Goal: Task Accomplishment & Management: Complete application form

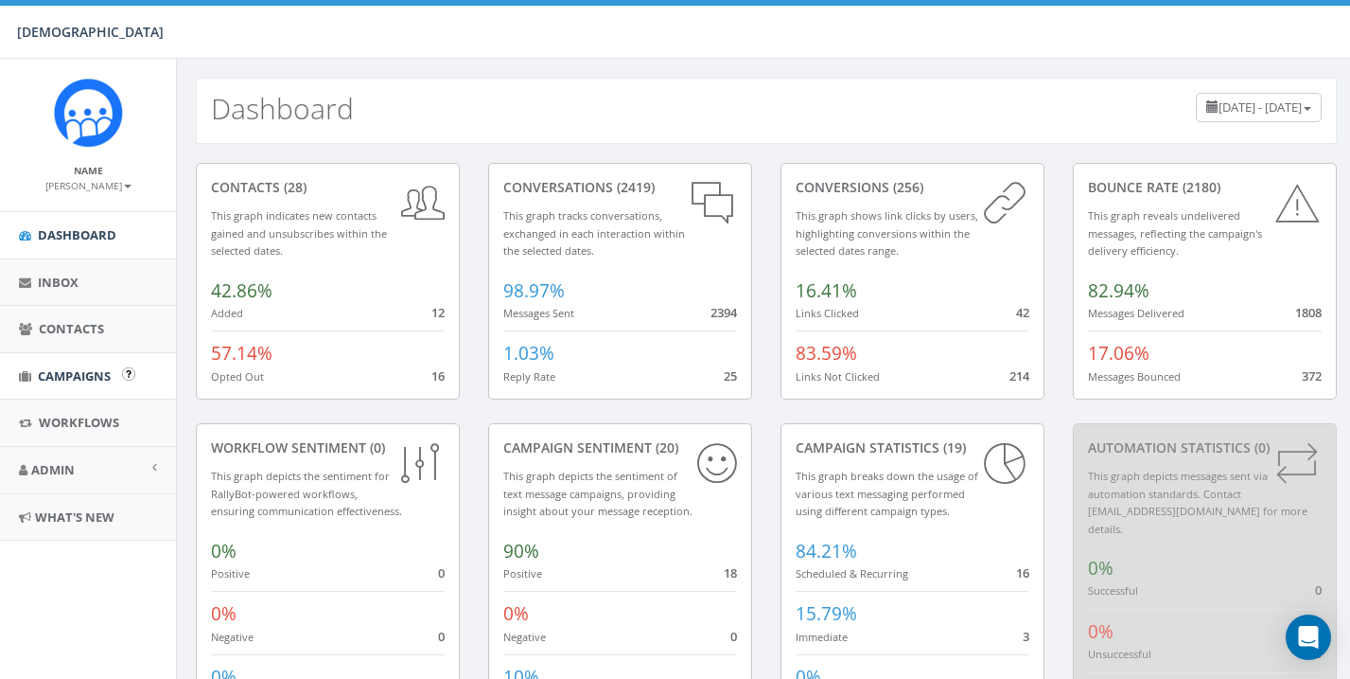
click at [62, 372] on span "Campaigns" at bounding box center [74, 375] width 73 height 17
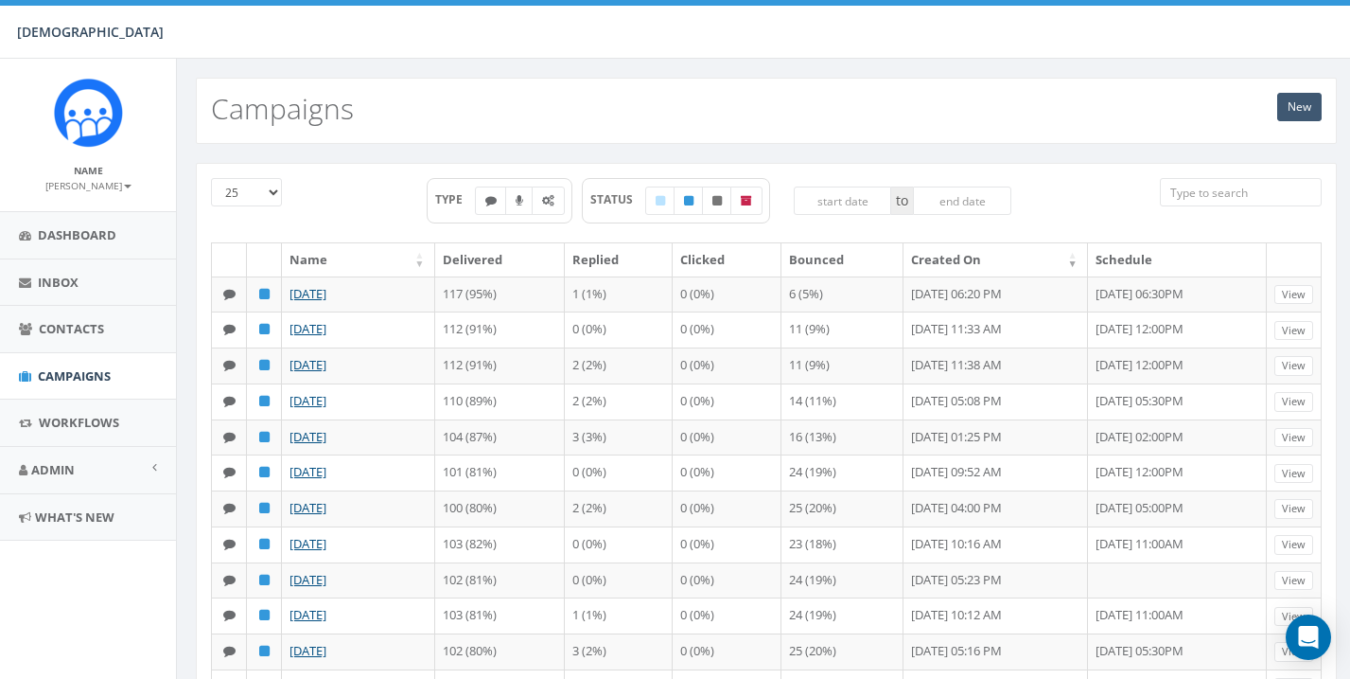
click at [1300, 104] on link "New" at bounding box center [1300, 107] width 44 height 28
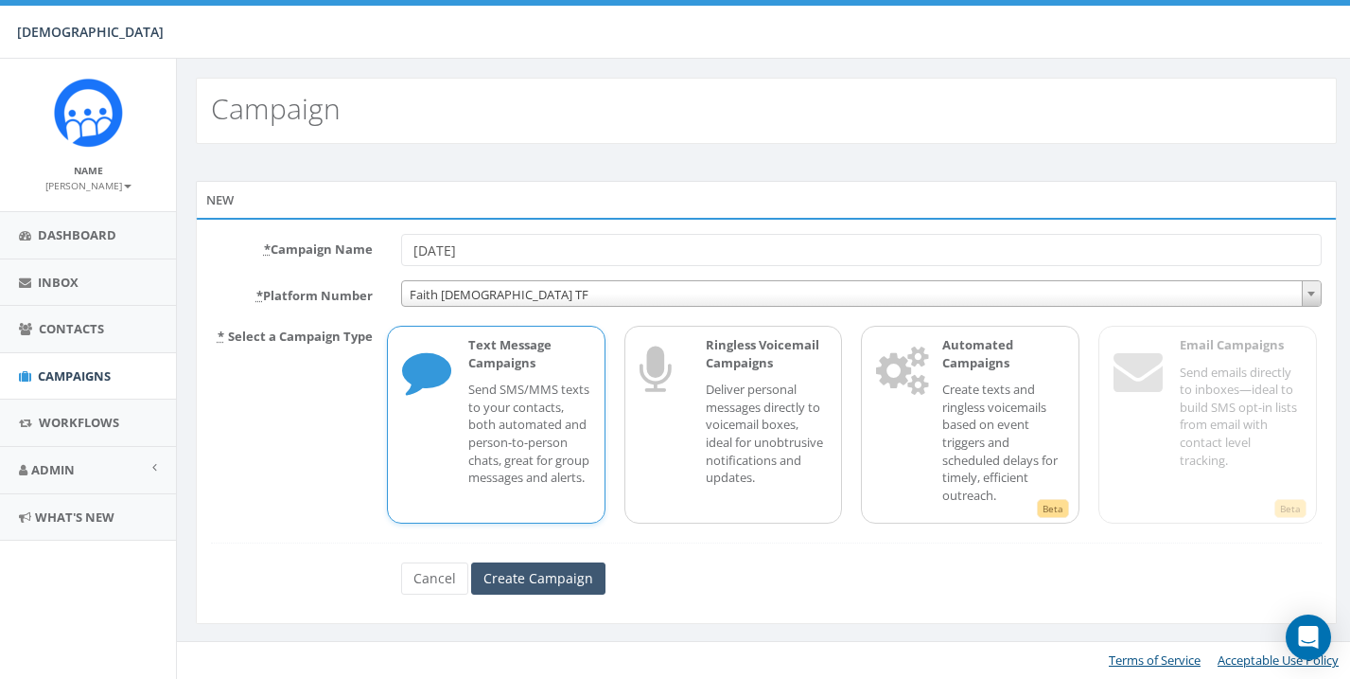
type input "[DATE]"
click at [588, 562] on input "Create Campaign" at bounding box center [538, 578] width 134 height 32
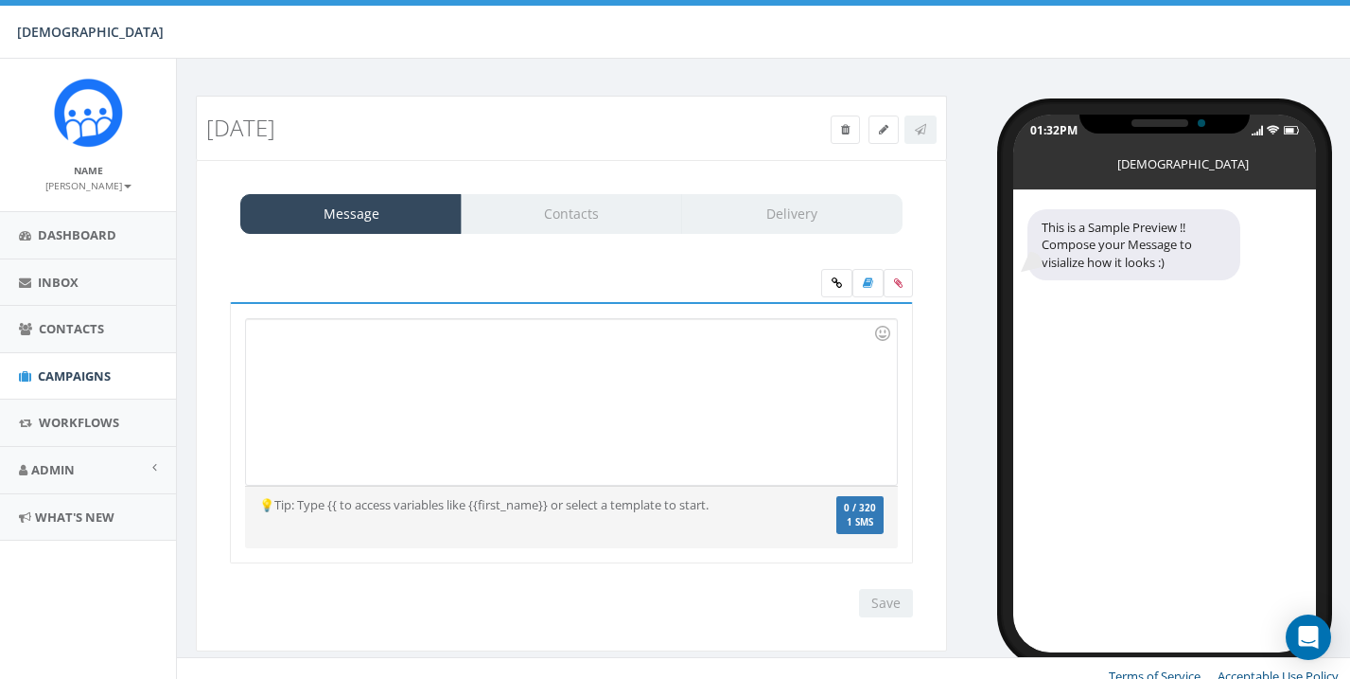
click at [505, 369] on div at bounding box center [571, 402] width 650 height 166
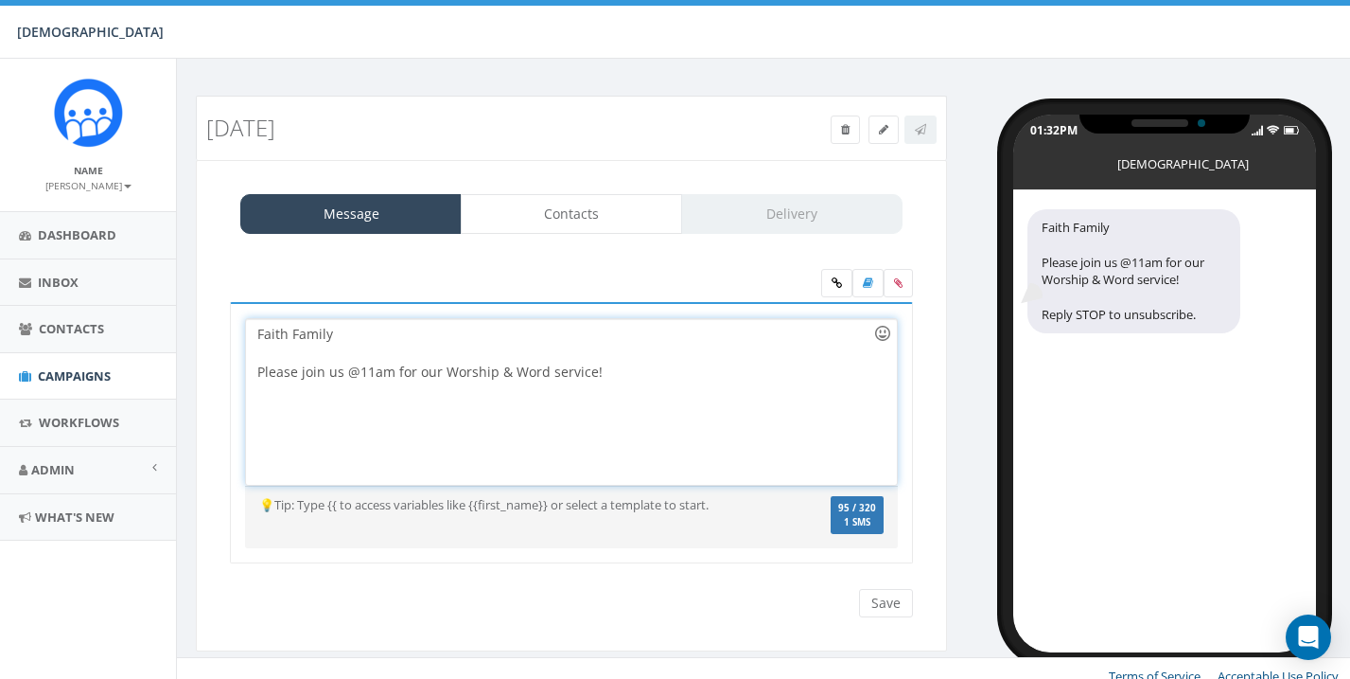
click at [887, 331] on div at bounding box center [883, 333] width 32 height 32
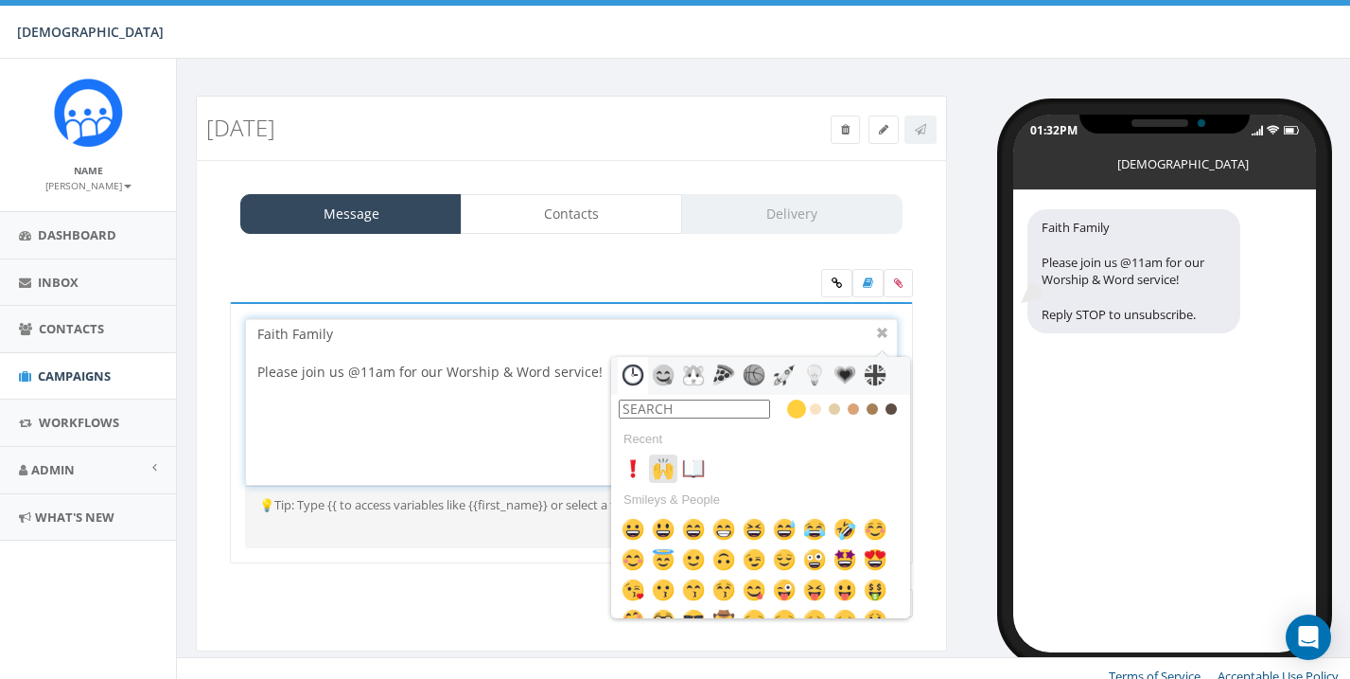
click at [662, 467] on img at bounding box center [663, 468] width 23 height 23
click at [887, 333] on div at bounding box center [883, 333] width 23 height 23
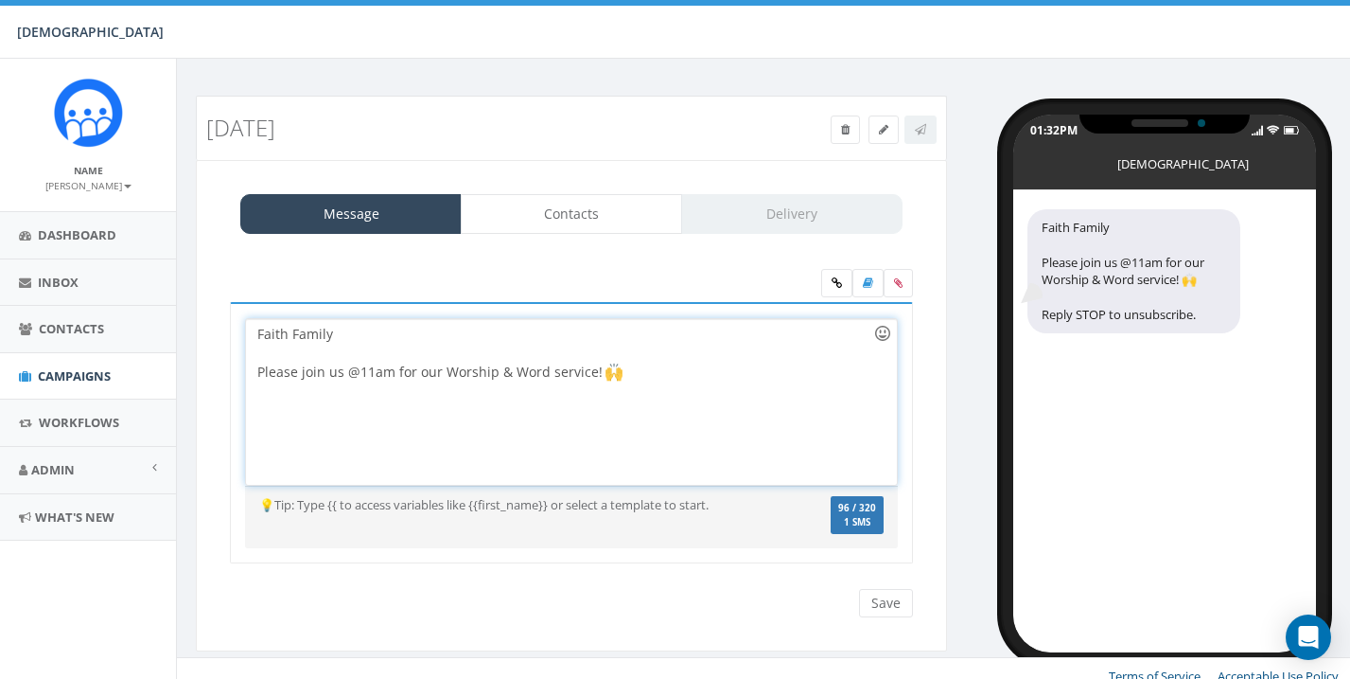
click at [888, 333] on div at bounding box center [883, 333] width 32 height 32
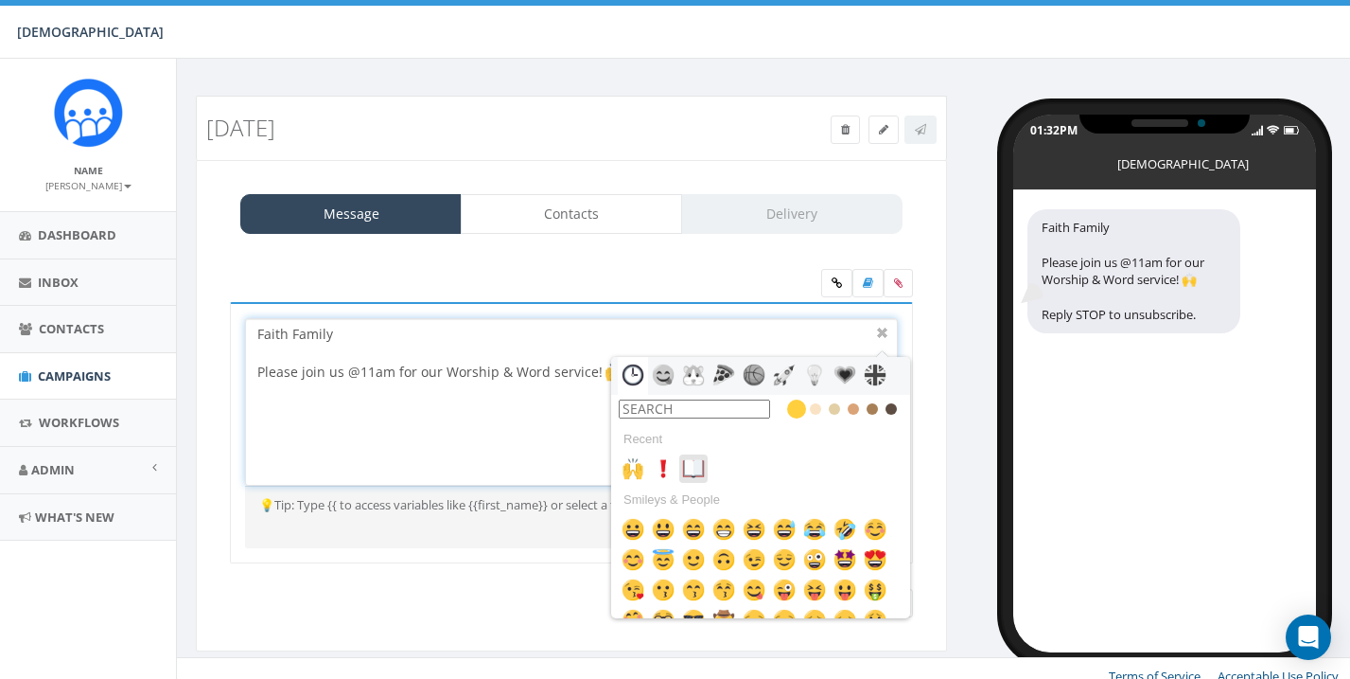
click at [701, 462] on img at bounding box center [693, 468] width 23 height 23
click at [889, 327] on div at bounding box center [883, 333] width 23 height 23
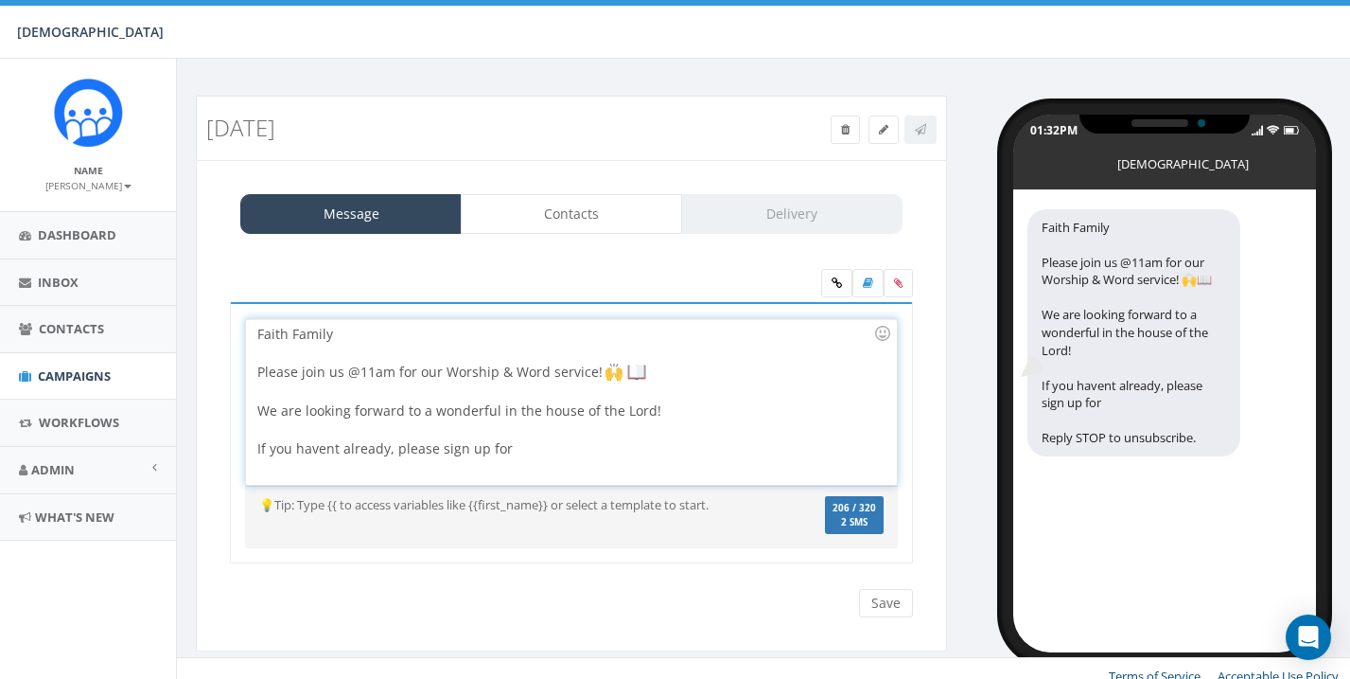
click at [539, 451] on div "Faith Family Please join us @11am for our Worship & Word service! We are lookin…" at bounding box center [571, 402] width 650 height 166
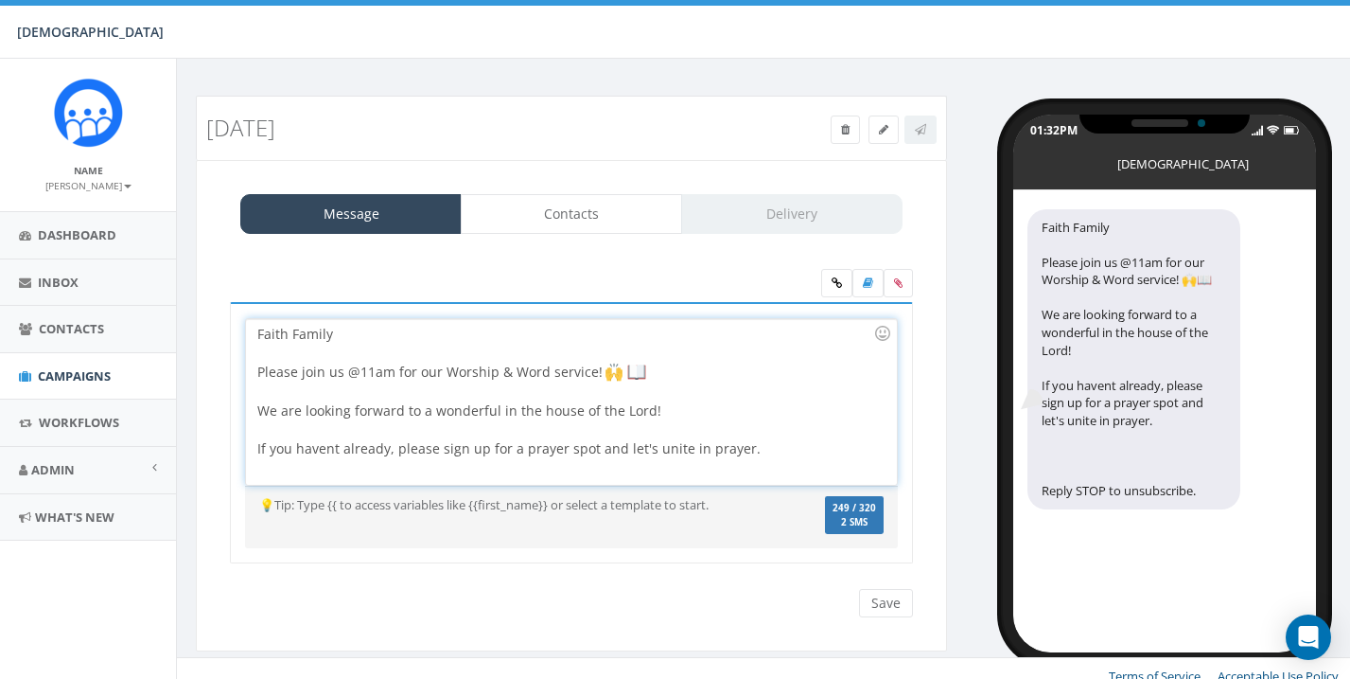
click at [780, 460] on div at bounding box center [565, 467] width 616 height 19
click at [838, 279] on icon at bounding box center [837, 282] width 10 height 11
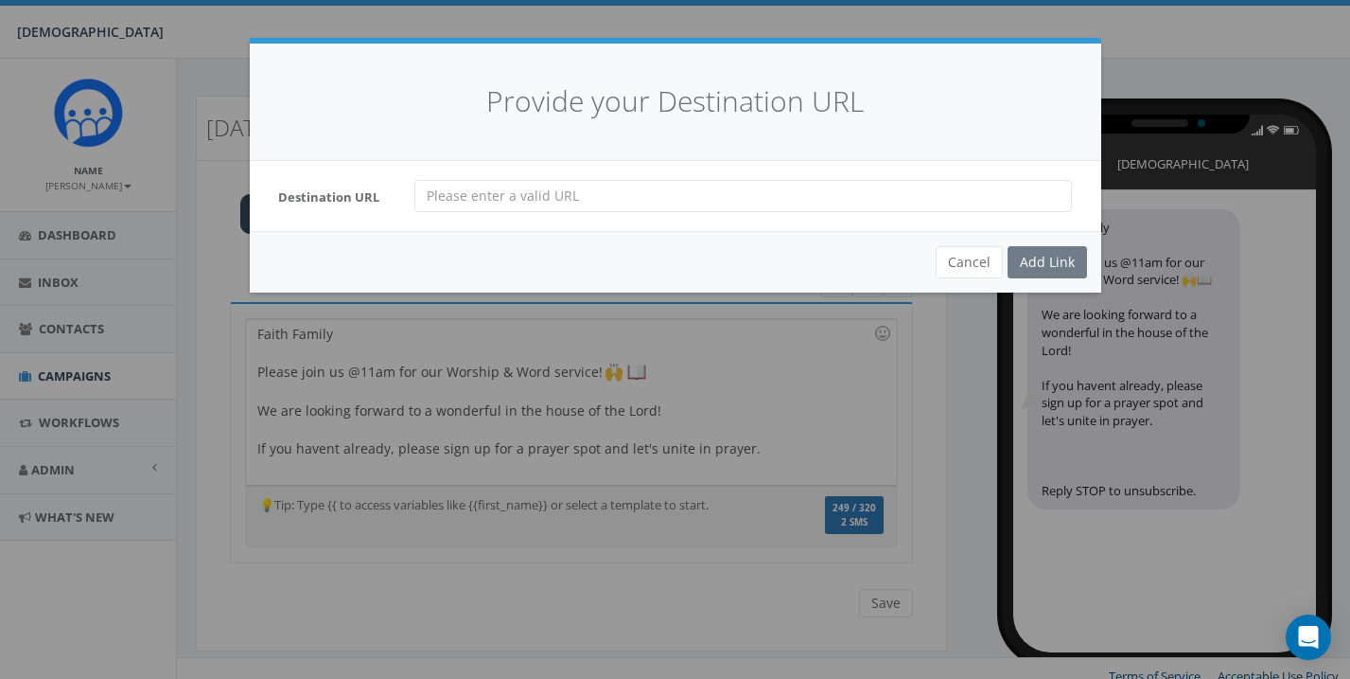
click at [749, 196] on input "url" at bounding box center [744, 196] width 658 height 32
paste input "https://calendly.com/crissyp04/new-meeting"
type input "https://calendly.com/crissyp04/new-meeting"
click at [1070, 260] on div "Add Link" at bounding box center [1047, 262] width 79 height 32
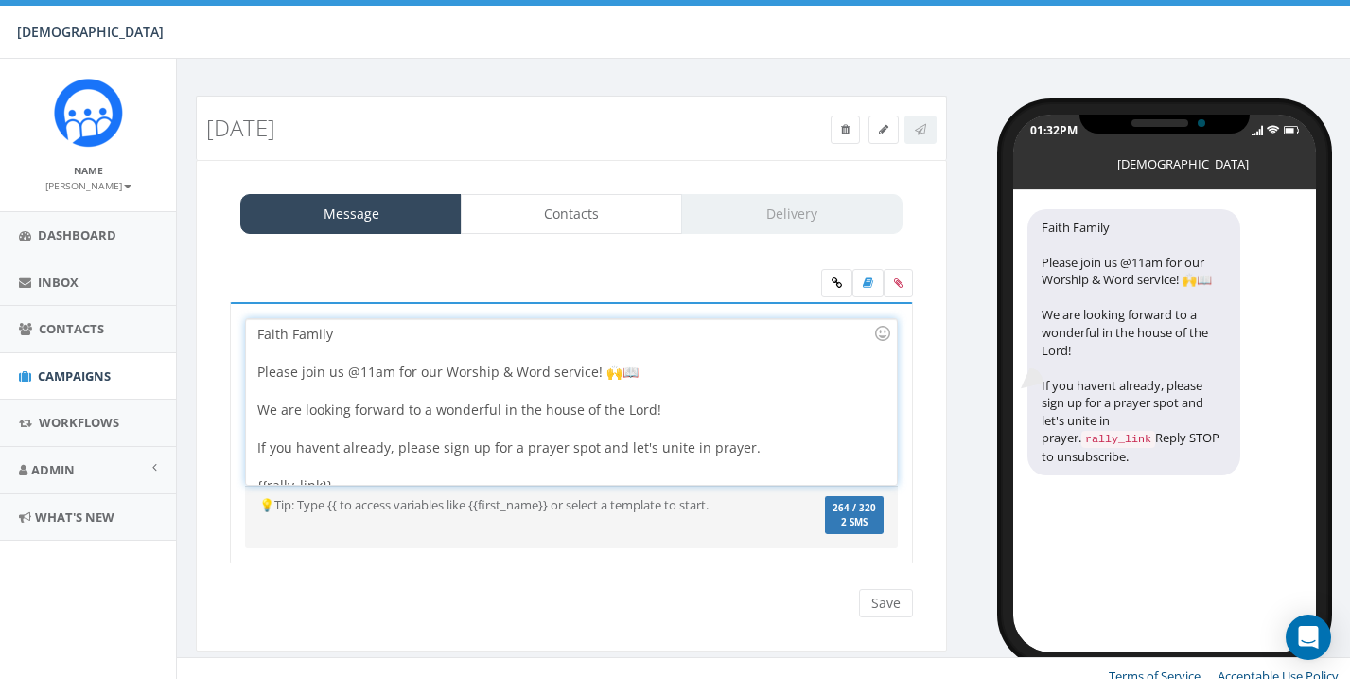
click at [342, 371] on div "Faith Family Please join us @11am for our Worship & Word service! 🙌📖 We are loo…" at bounding box center [571, 402] width 650 height 166
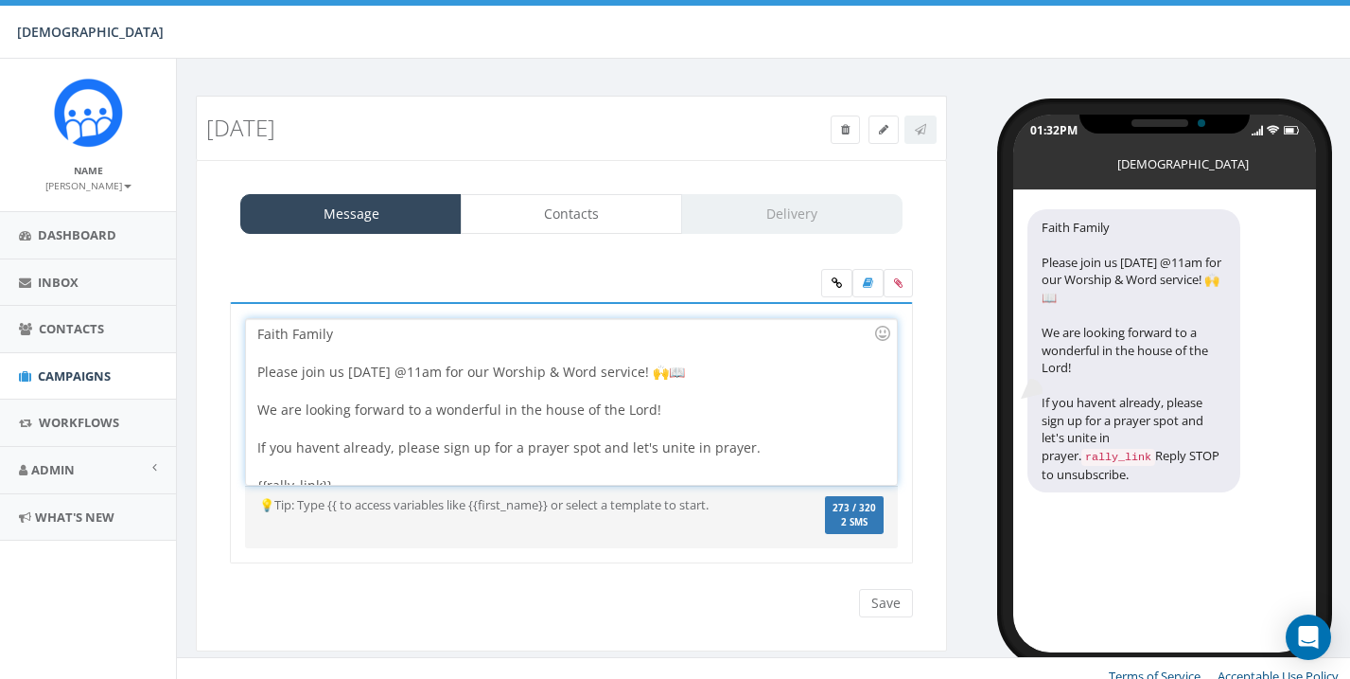
click at [500, 411] on div "Faith Family Please join us tomorrow @11am for our Worship & Word service! 🙌📖 W…" at bounding box center [571, 402] width 650 height 166
click at [333, 445] on div "Faith Family Please join us tomorrow @11am for our Worship & Word service! 🙌📖 W…" at bounding box center [571, 402] width 650 height 166
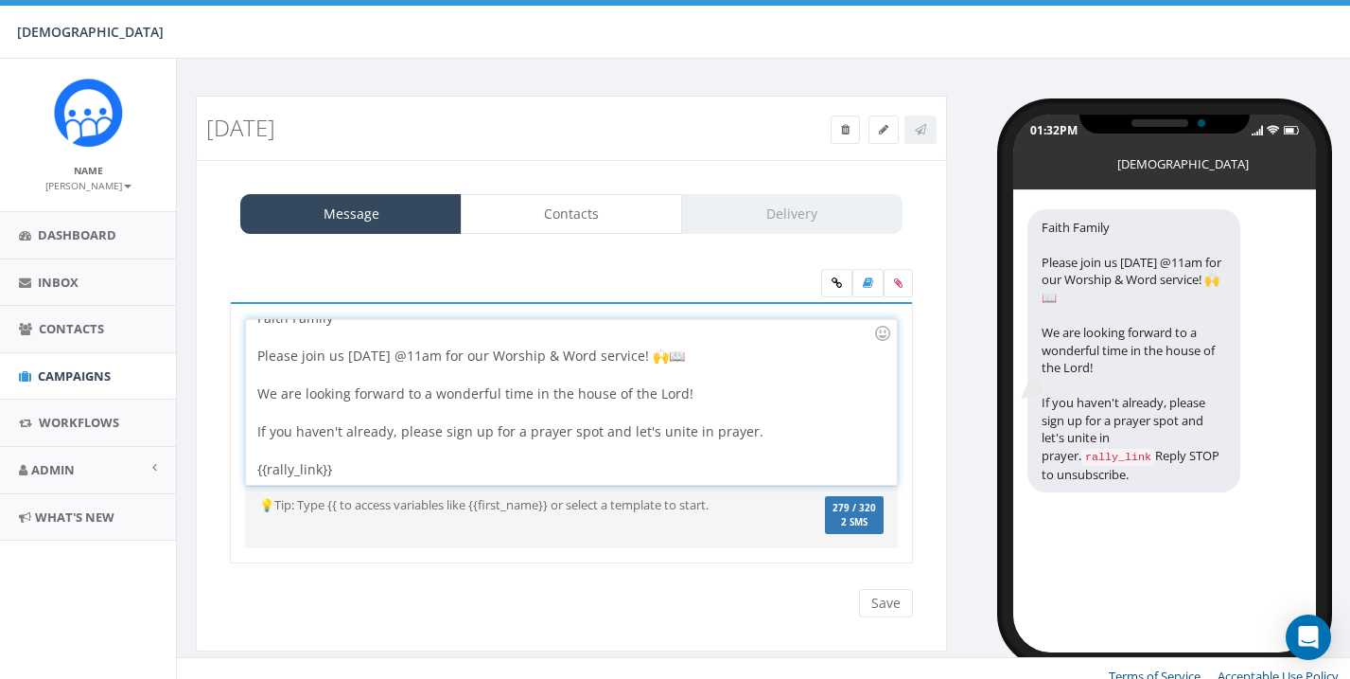
scroll to position [4, 0]
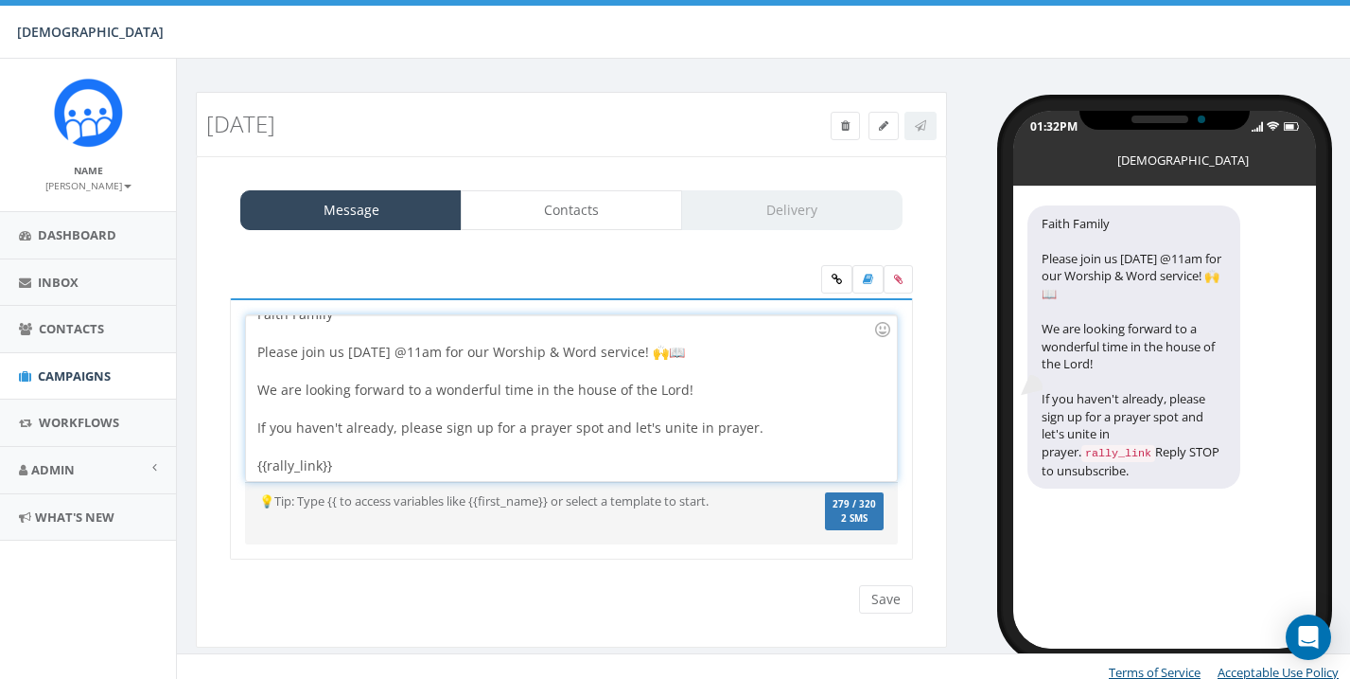
click at [775, 457] on div "Faith Family Please join us tomorrow @11am for our Worship & Word service! 🙌📖 W…" at bounding box center [571, 398] width 650 height 166
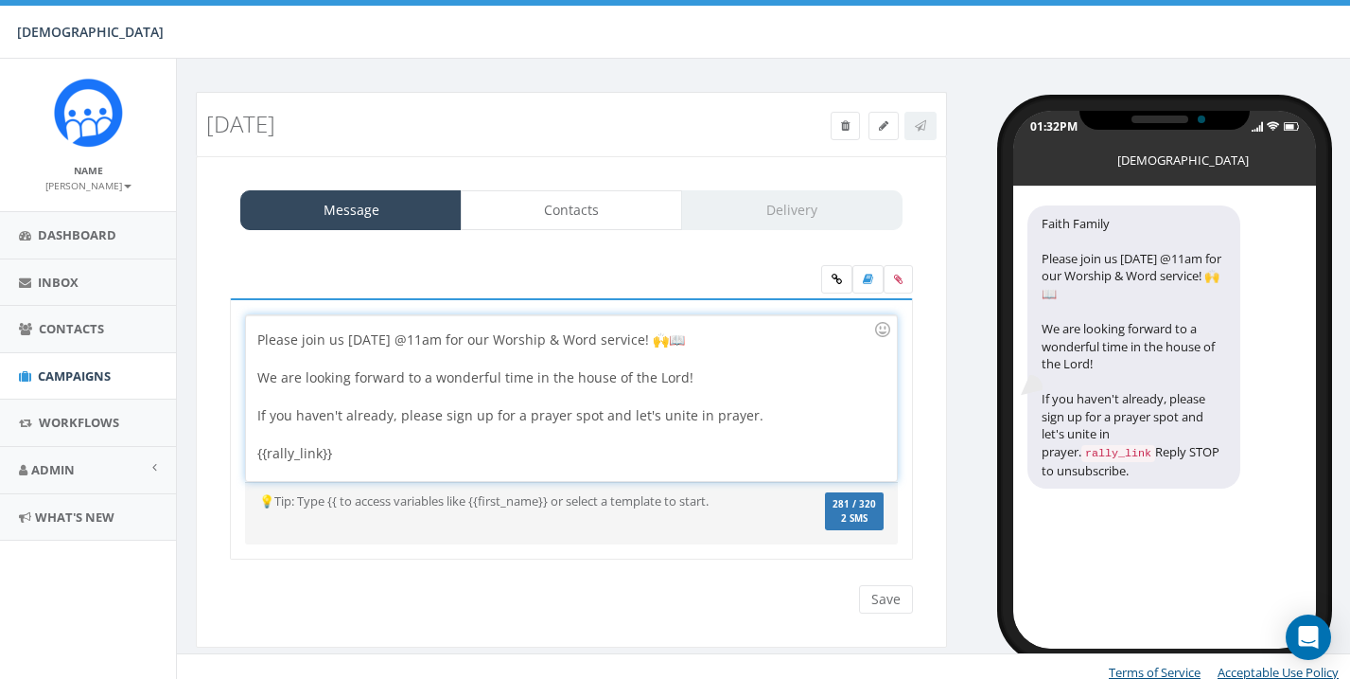
scroll to position [54, 0]
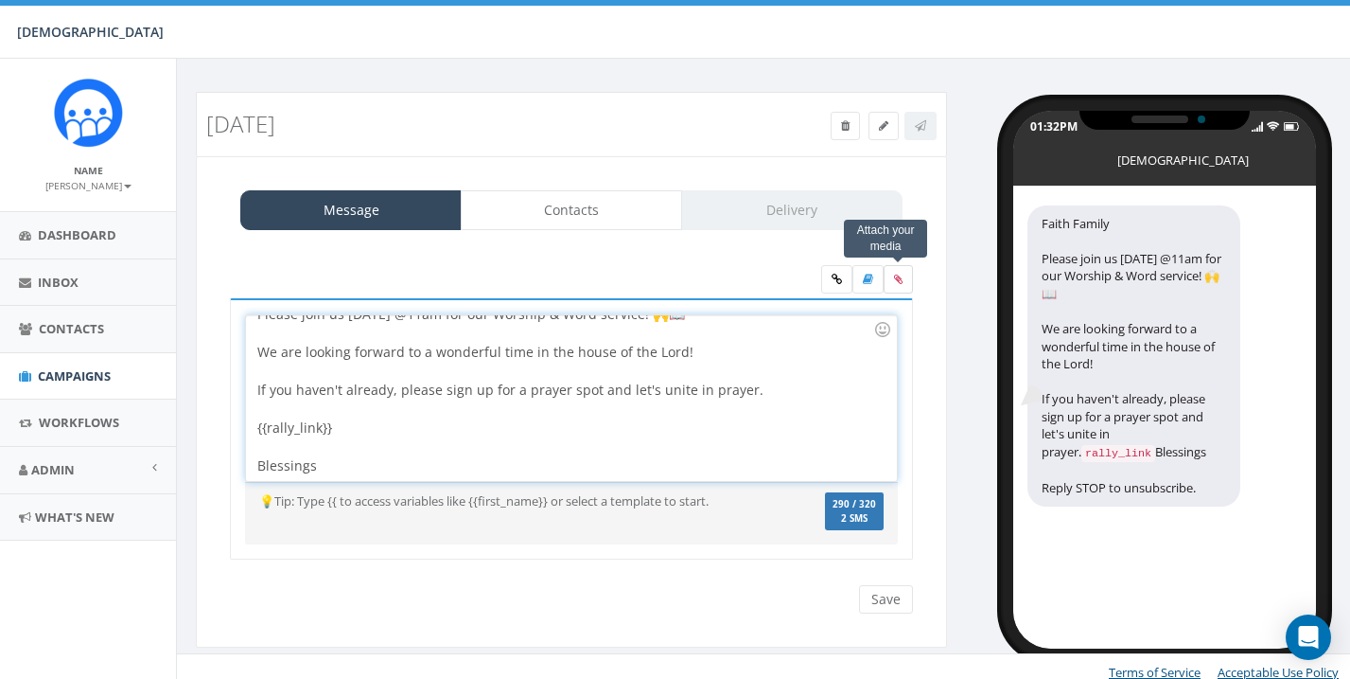
click at [896, 274] on icon at bounding box center [898, 279] width 9 height 11
click at [0, 0] on input "file" at bounding box center [0, 0] width 0 height 0
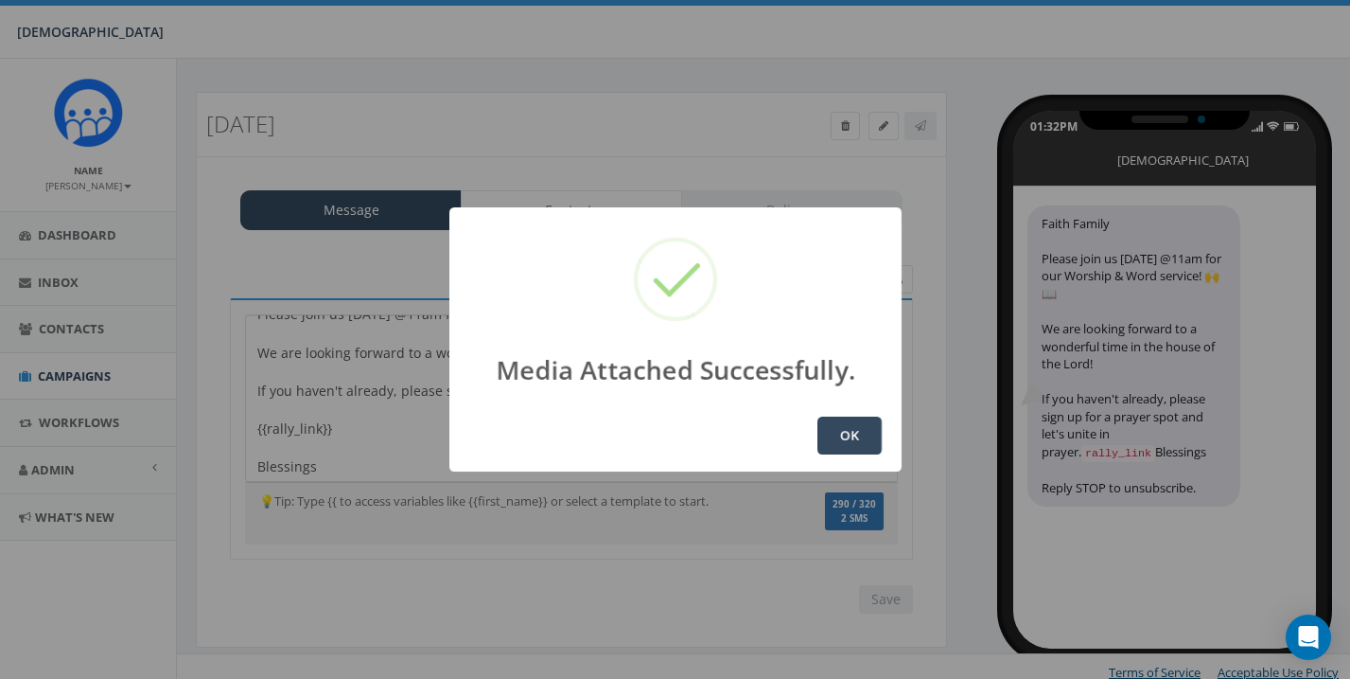
click at [848, 421] on button "OK" at bounding box center [850, 435] width 64 height 38
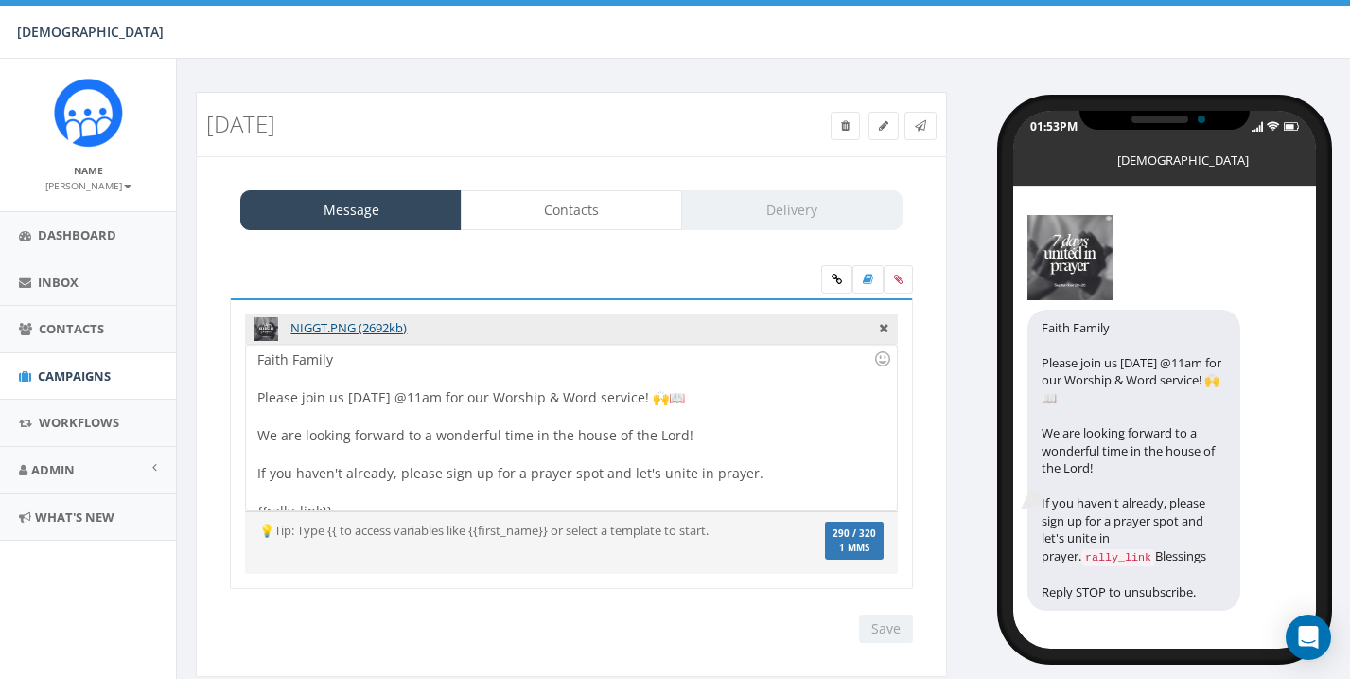
click at [615, 205] on link "Contacts" at bounding box center [571, 210] width 221 height 40
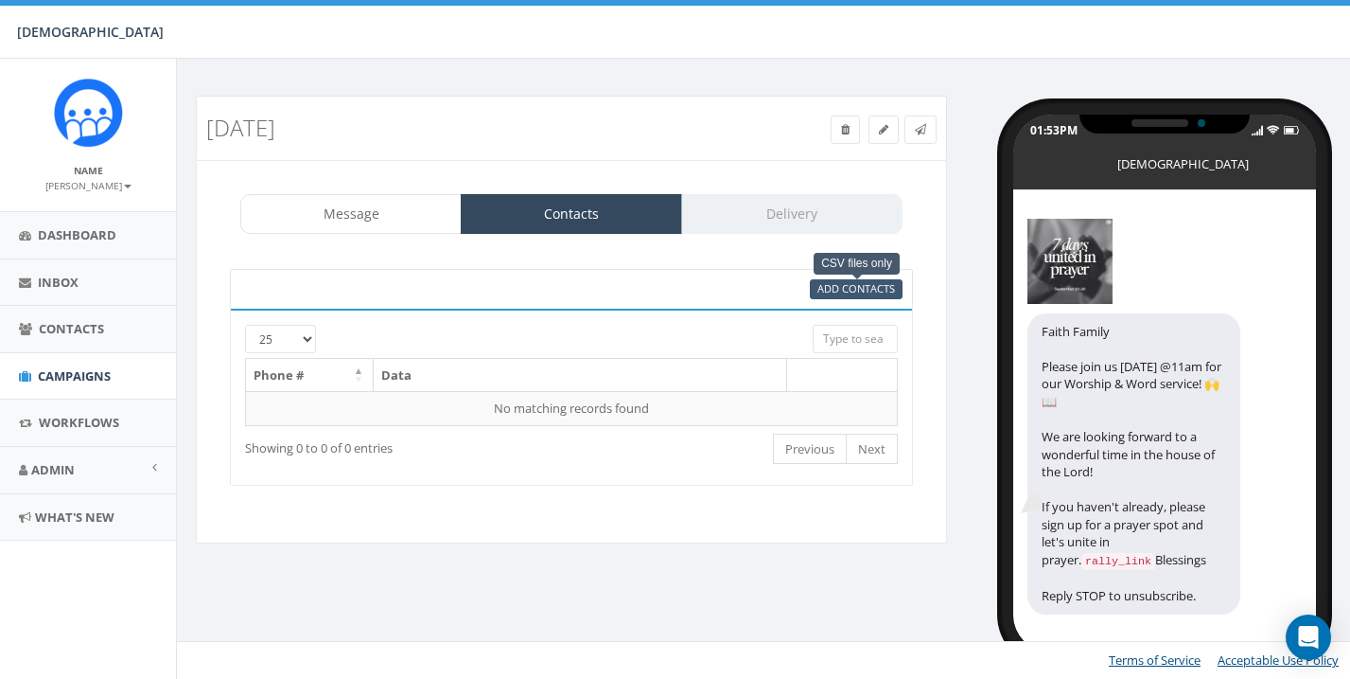
click at [886, 289] on span "Add Contacts" at bounding box center [857, 288] width 78 height 14
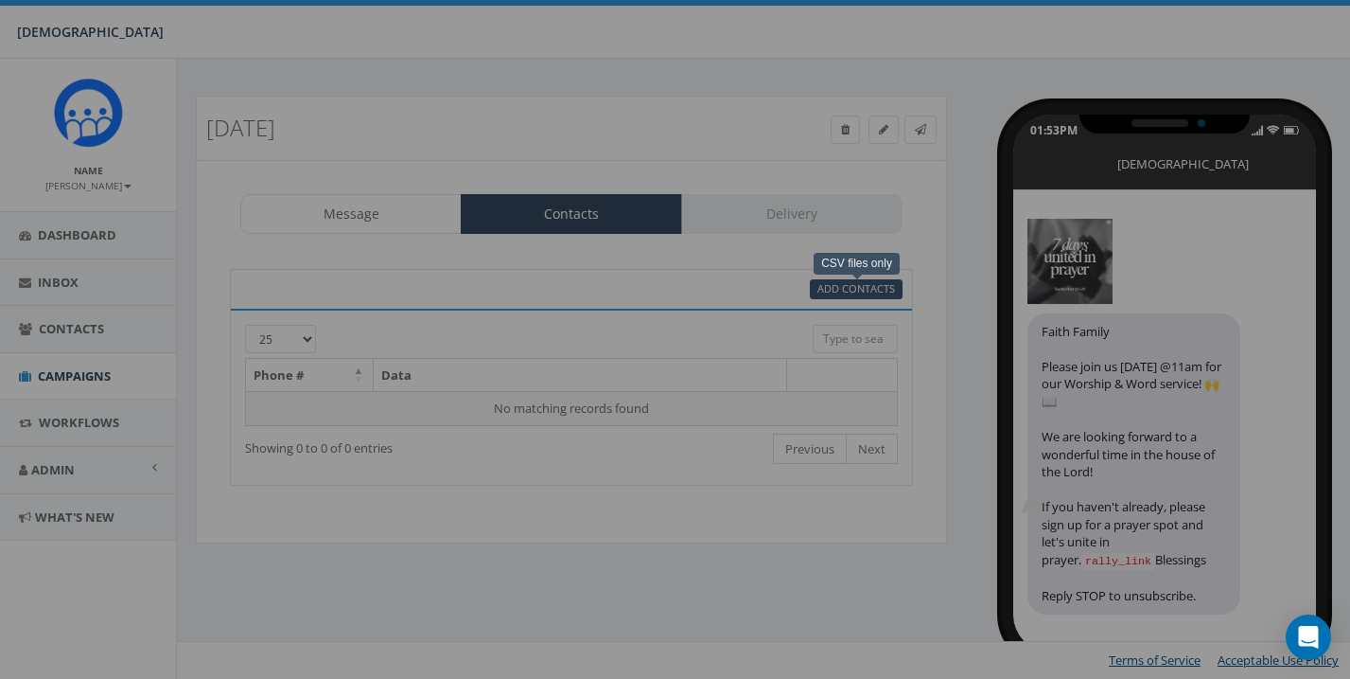
select select
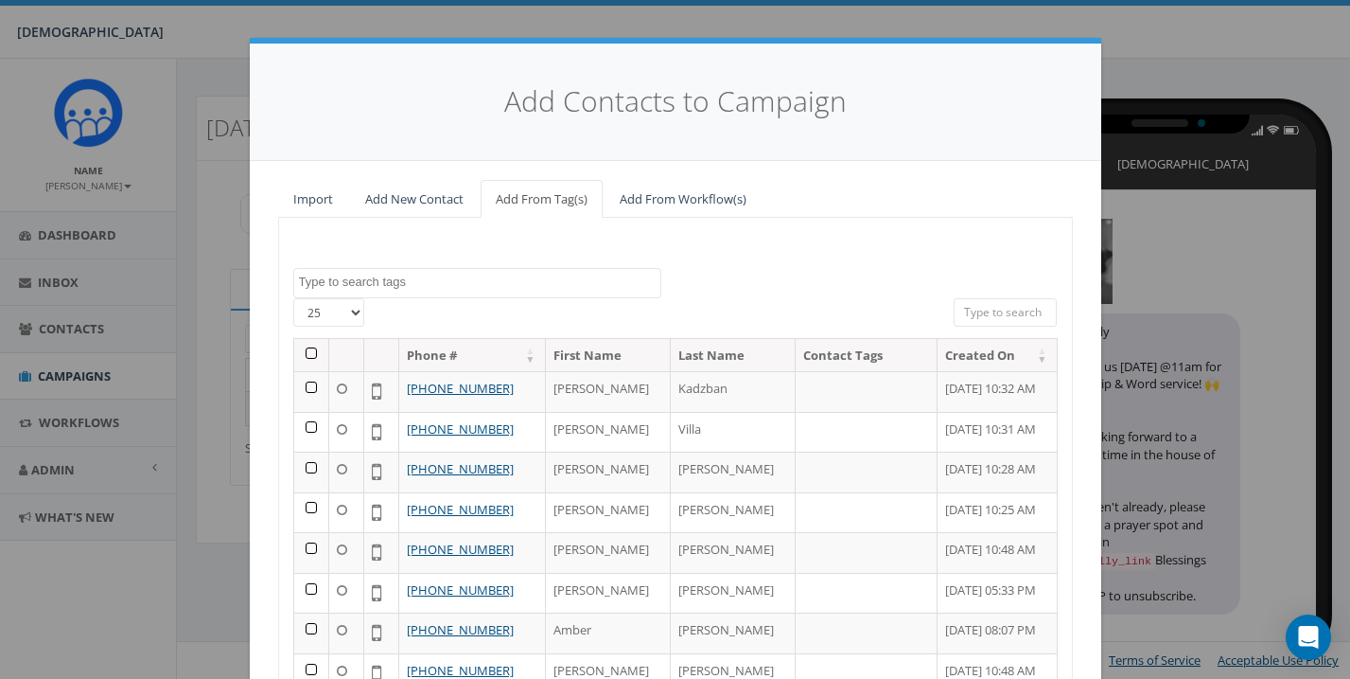
click at [306, 352] on th at bounding box center [311, 355] width 35 height 33
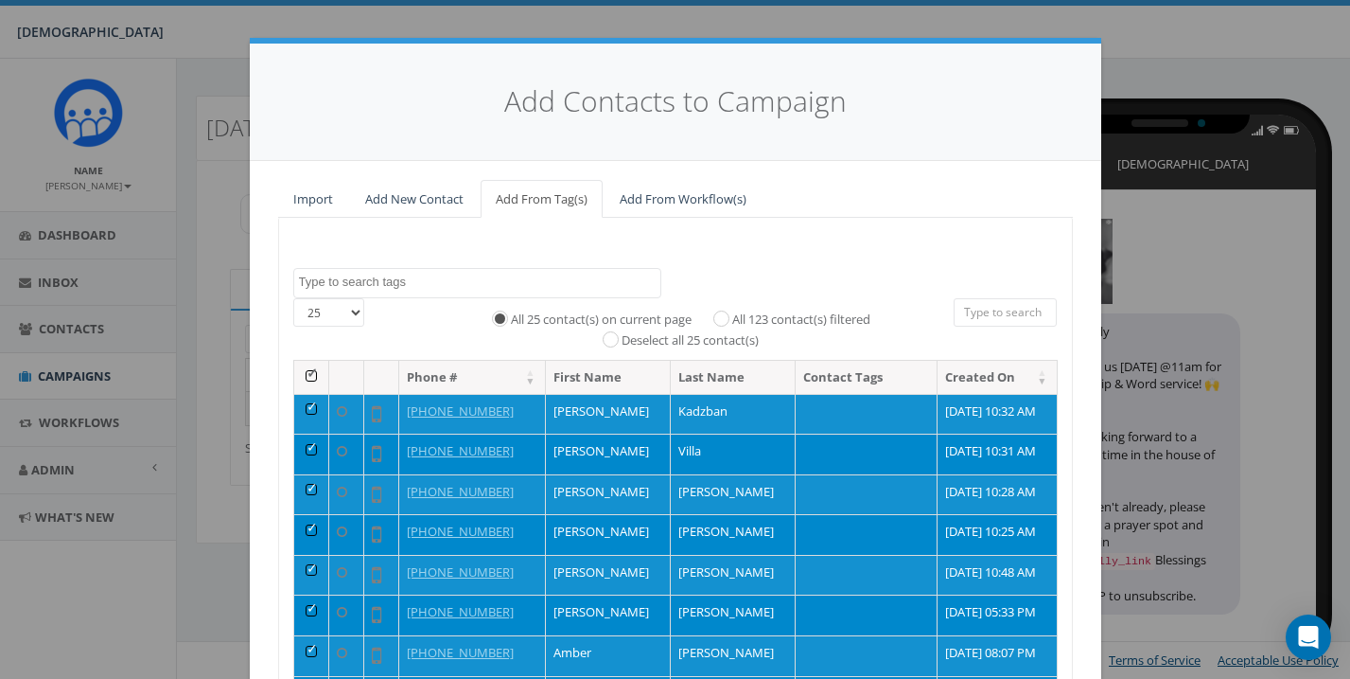
click at [732, 311] on label "All 123 contact(s) filtered" at bounding box center [801, 319] width 138 height 19
click at [720, 311] on input "All 123 contact(s) filtered" at bounding box center [726, 317] width 12 height 12
radio input "true"
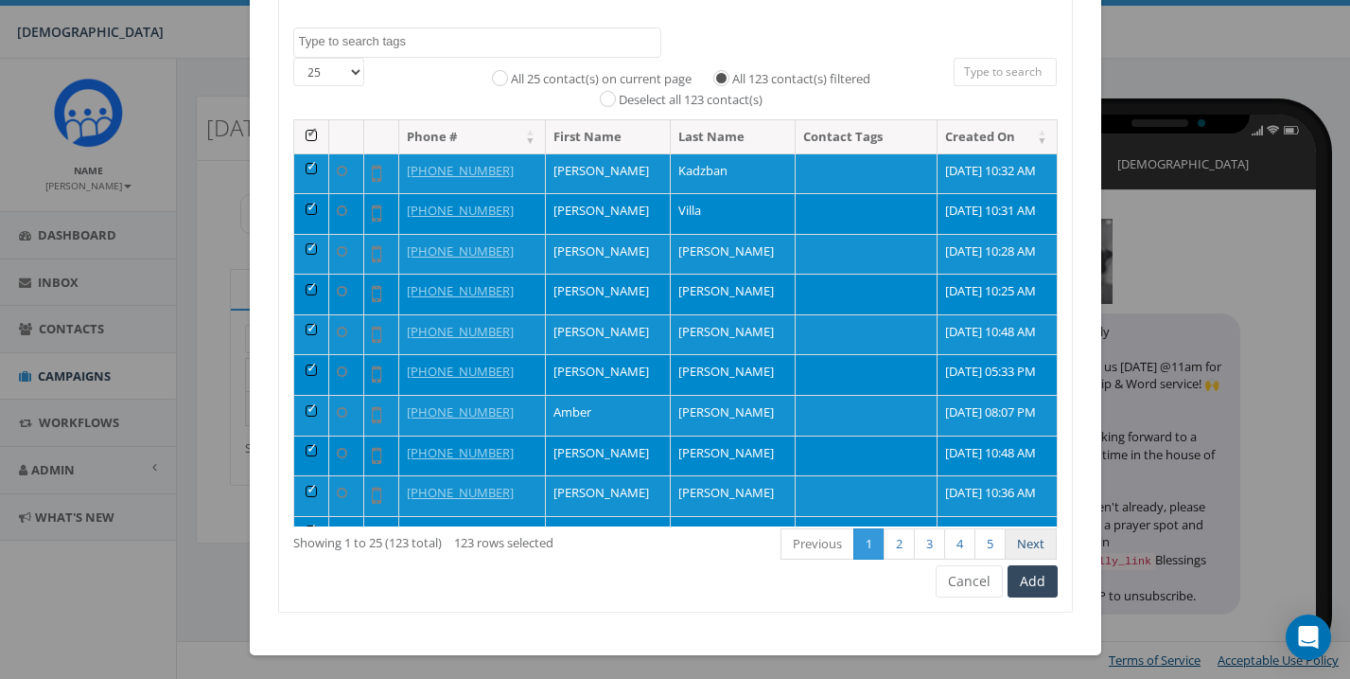
scroll to position [239, 0]
click at [1039, 573] on button "Add" at bounding box center [1033, 582] width 50 height 32
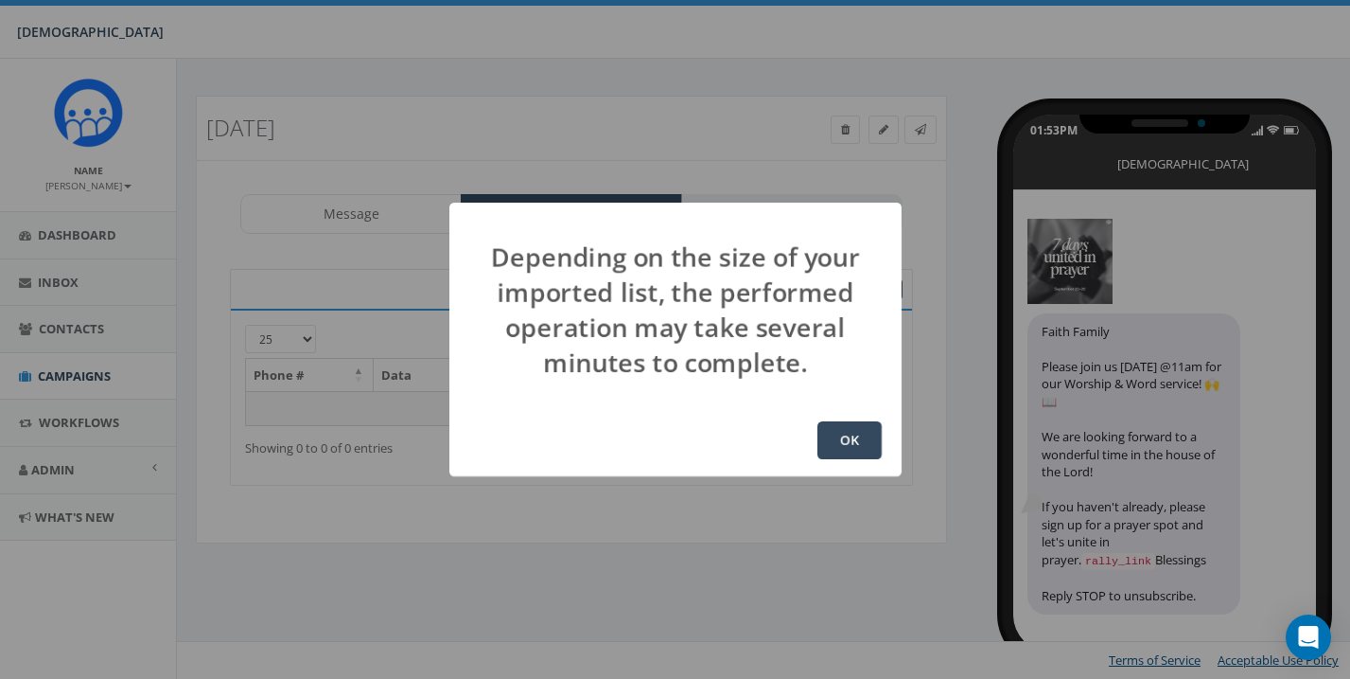
click at [853, 438] on button "OK" at bounding box center [850, 440] width 64 height 38
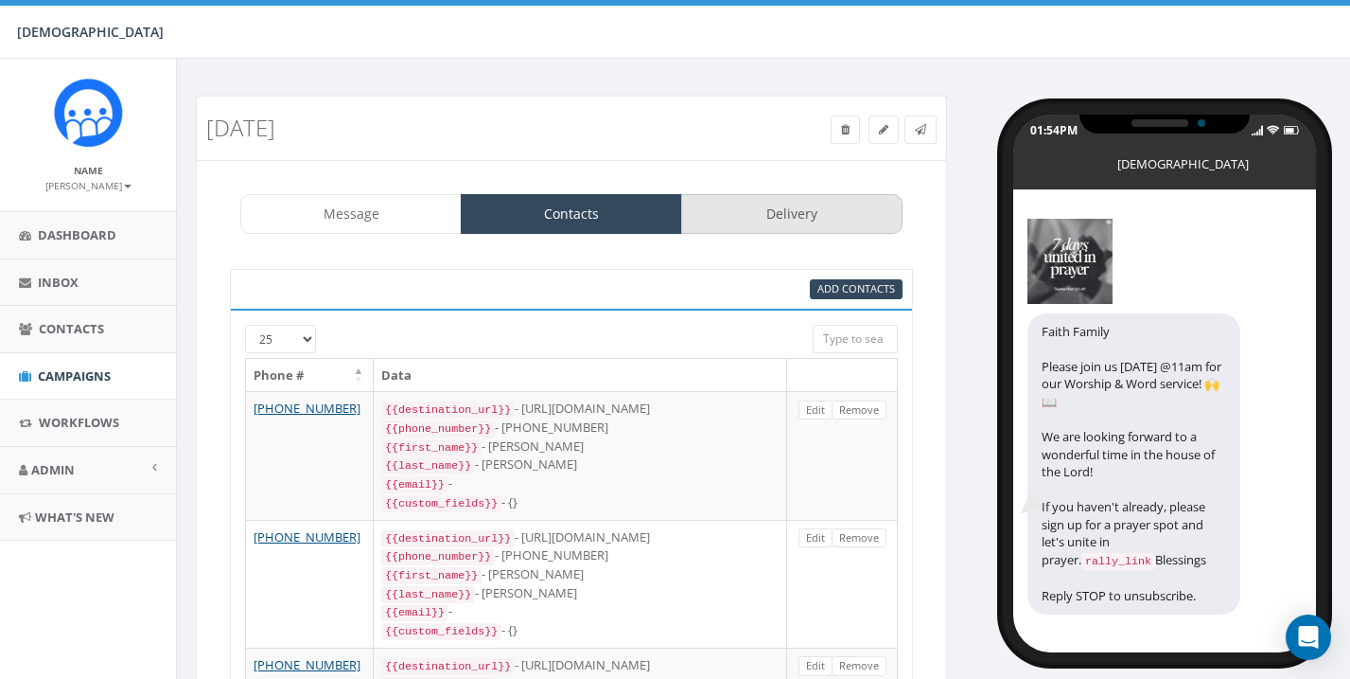
click at [816, 214] on link "Delivery" at bounding box center [791, 214] width 221 height 40
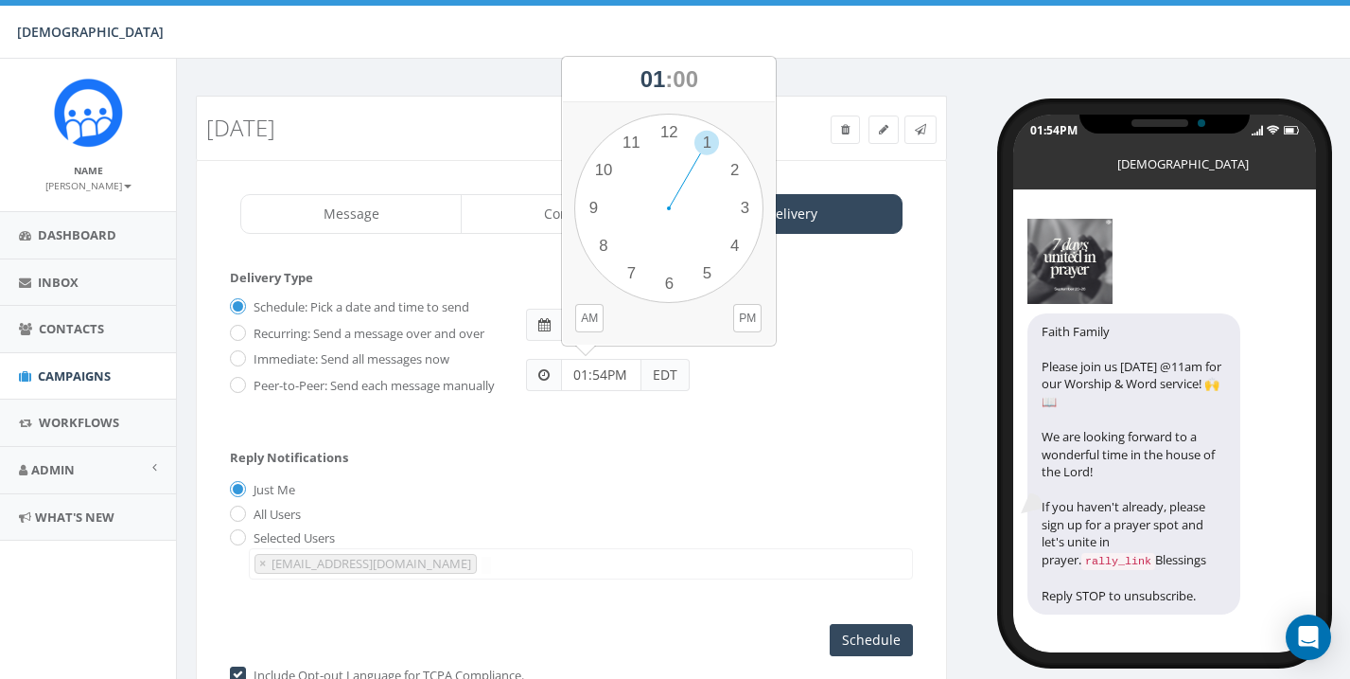
click at [637, 369] on input "01:54PM" at bounding box center [601, 375] width 80 height 32
click at [753, 315] on button "PM" at bounding box center [747, 318] width 28 height 28
click at [739, 164] on div "1 2 3 4 5 6 7 8 9 10 11 12 00 05 10 15 20 25 30 35 40 45 50 55" at bounding box center [668, 208] width 189 height 189
click at [664, 127] on div "1 2 3 4 5 6 7 8 9 10 11 12 00 05 10 15 20 25 30 35 40 45 50 55" at bounding box center [668, 208] width 189 height 189
type input "02:00PM"
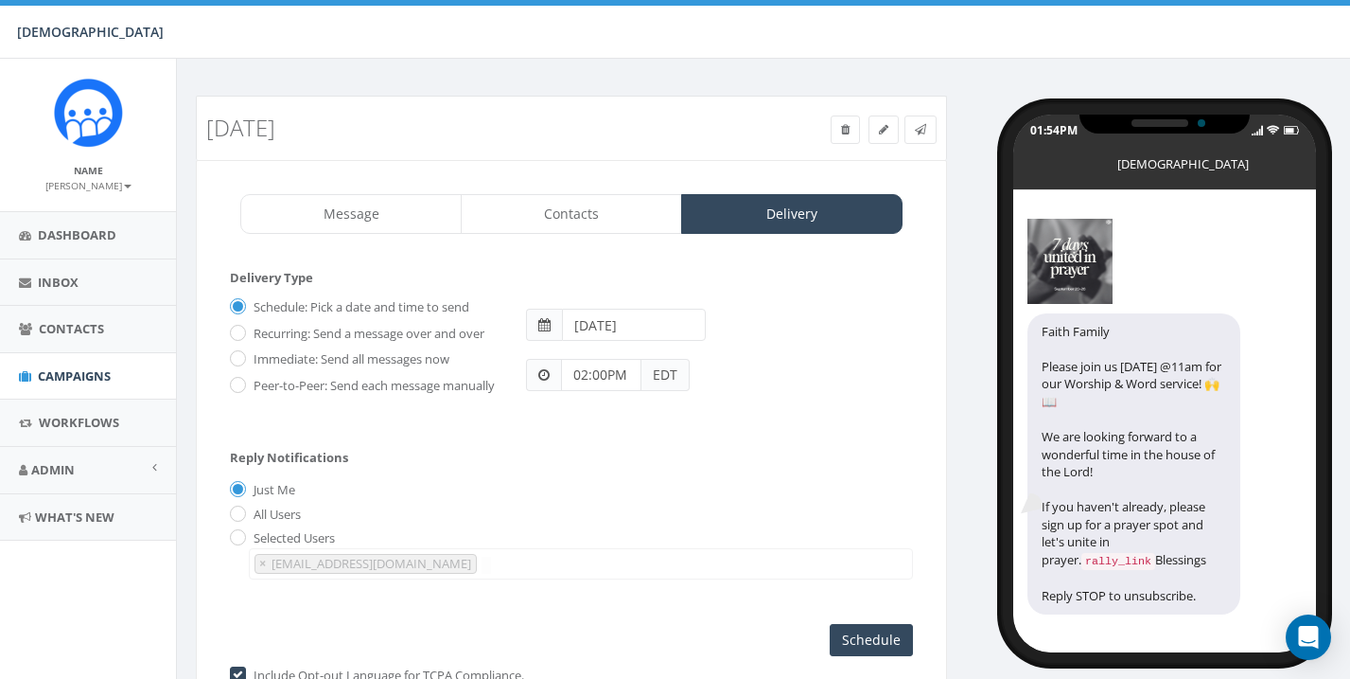
click at [657, 324] on input "2025-09-21" at bounding box center [633, 325] width 143 height 32
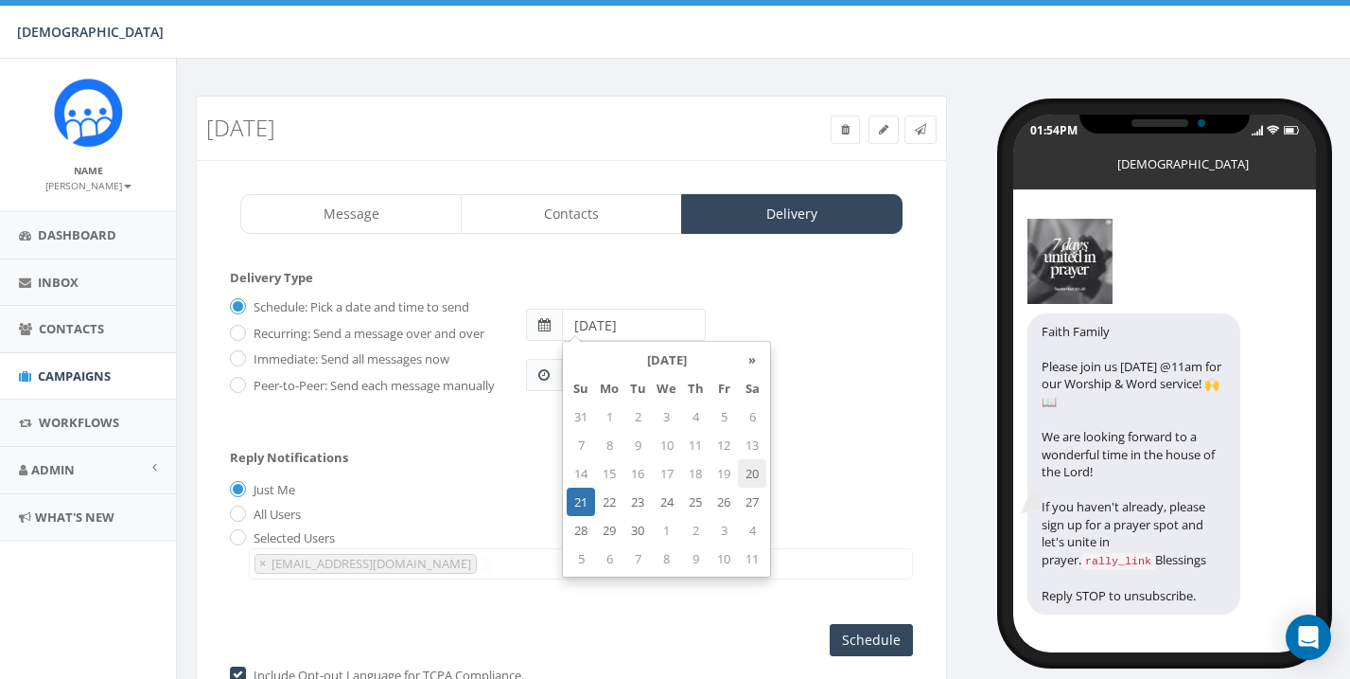
click at [750, 472] on td "20" at bounding box center [752, 473] width 28 height 28
type input "2025-09-20"
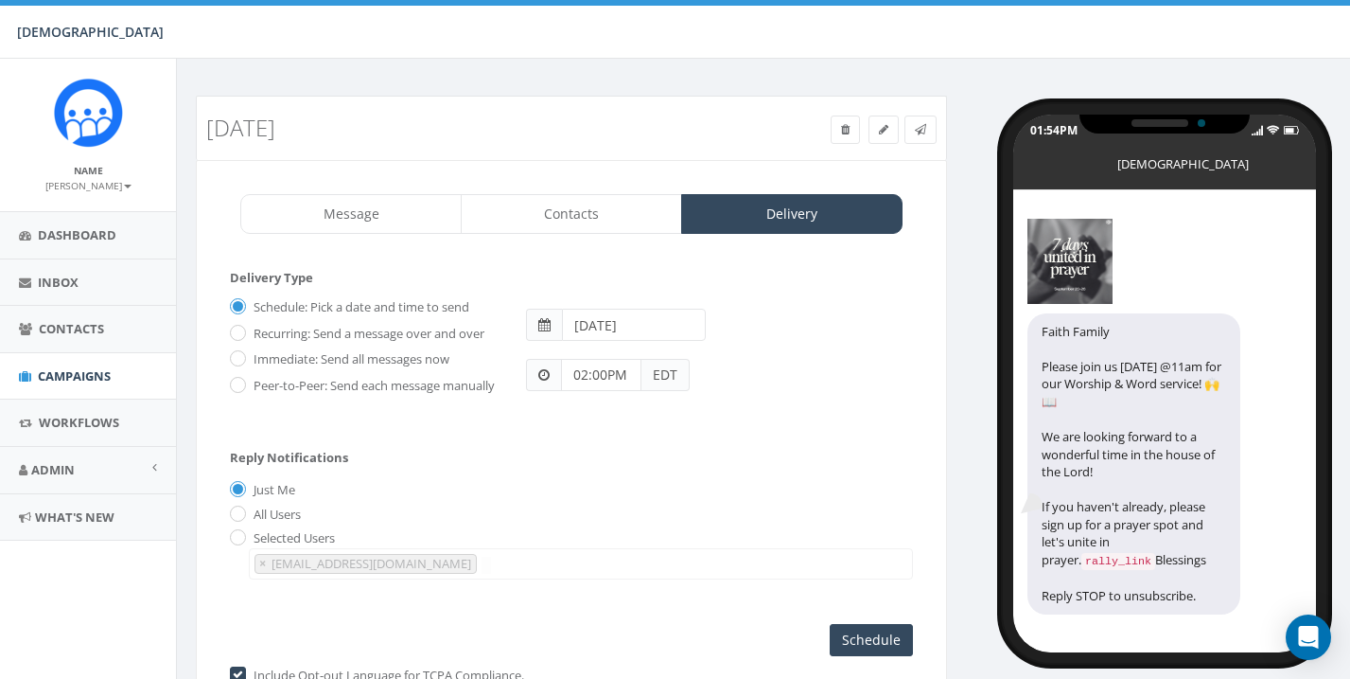
click at [884, 487] on div "Reply Notifications Just Me All Users Selected Users james+518@rallycorp.com ch…" at bounding box center [571, 510] width 683 height 157
click at [868, 644] on input "Schedule" at bounding box center [871, 640] width 83 height 32
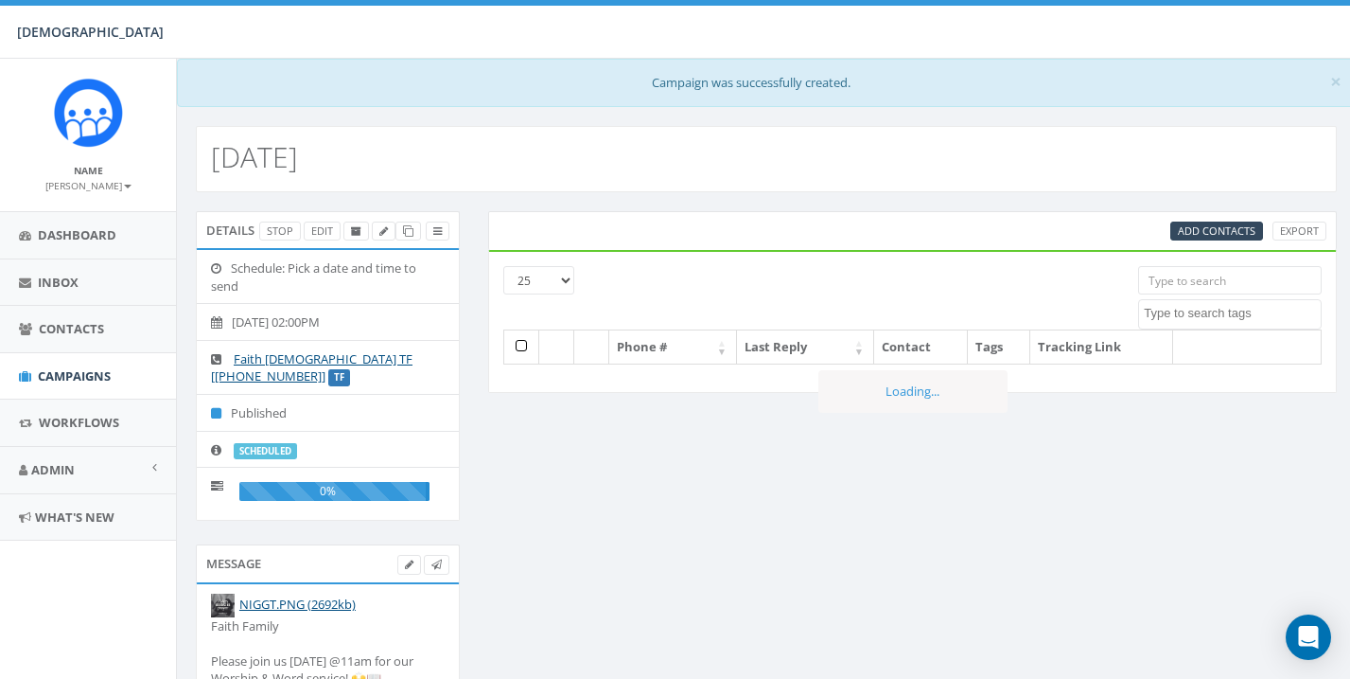
select select
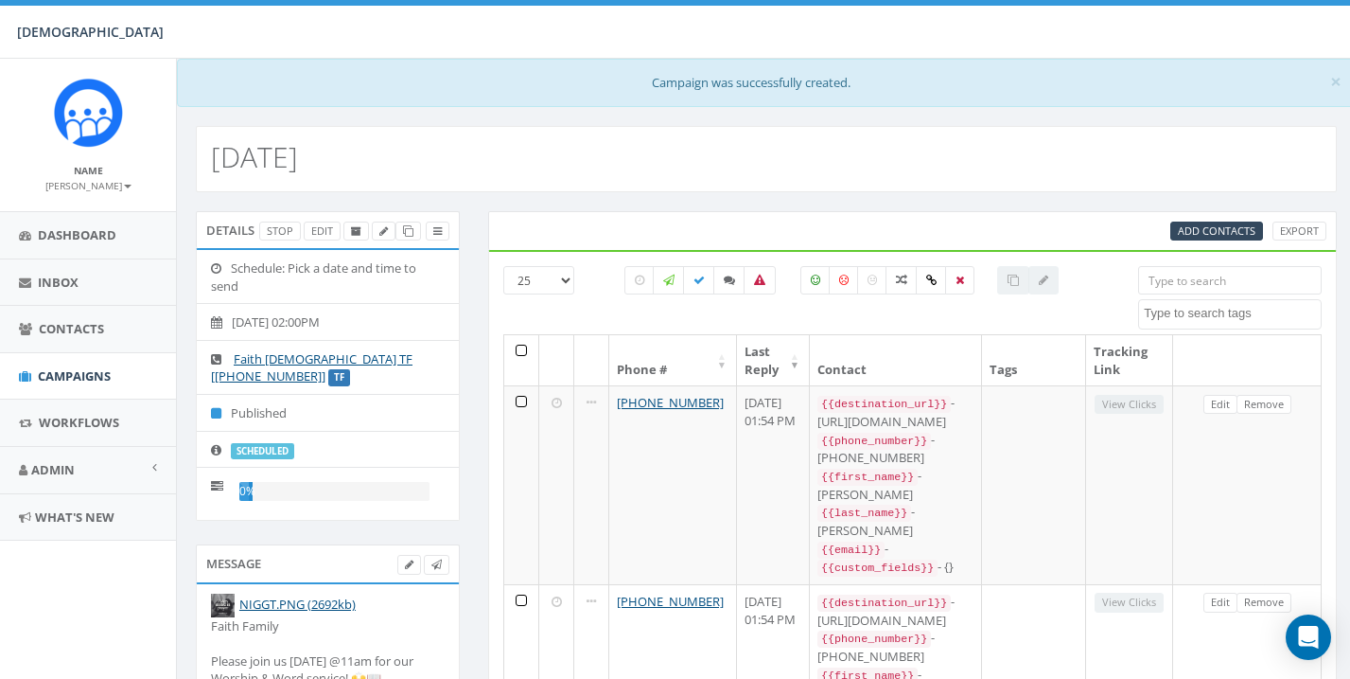
click at [124, 185] on b at bounding box center [128, 187] width 8 height 4
click at [73, 229] on link "Sign Out" at bounding box center [95, 238] width 150 height 24
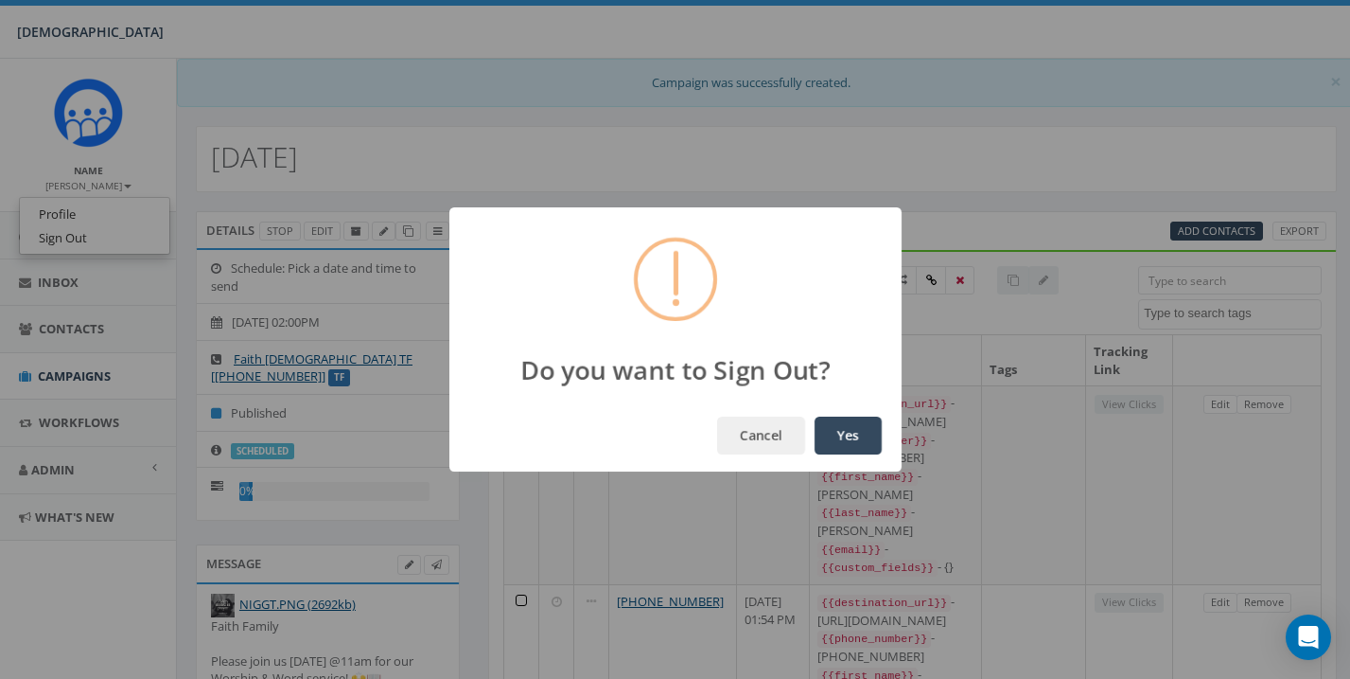
click at [852, 441] on button "Yes" at bounding box center [848, 435] width 67 height 38
